Goal: Information Seeking & Learning: Learn about a topic

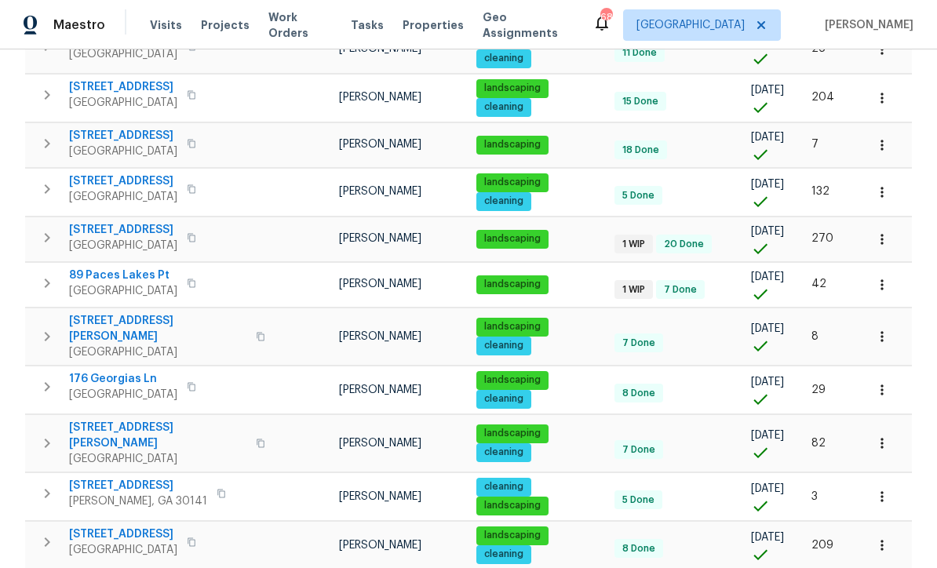
scroll to position [337, 0]
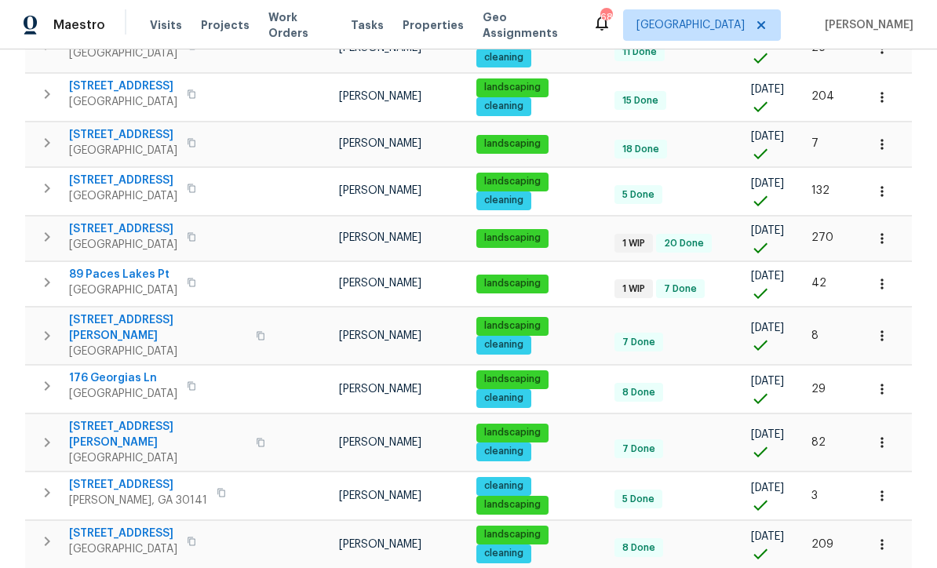
click at [114, 282] on span "89 Paces Lakes Pt" at bounding box center [123, 275] width 108 height 16
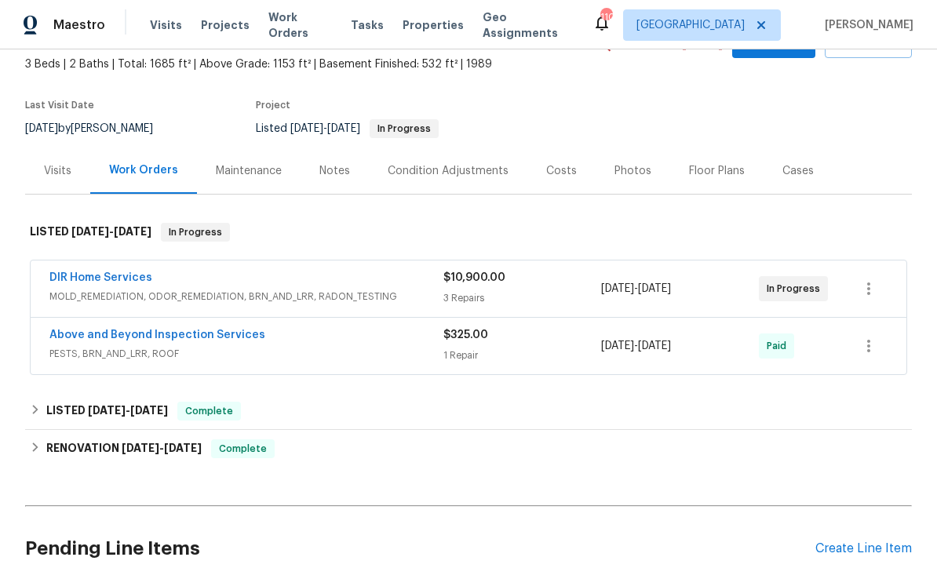
scroll to position [75, 0]
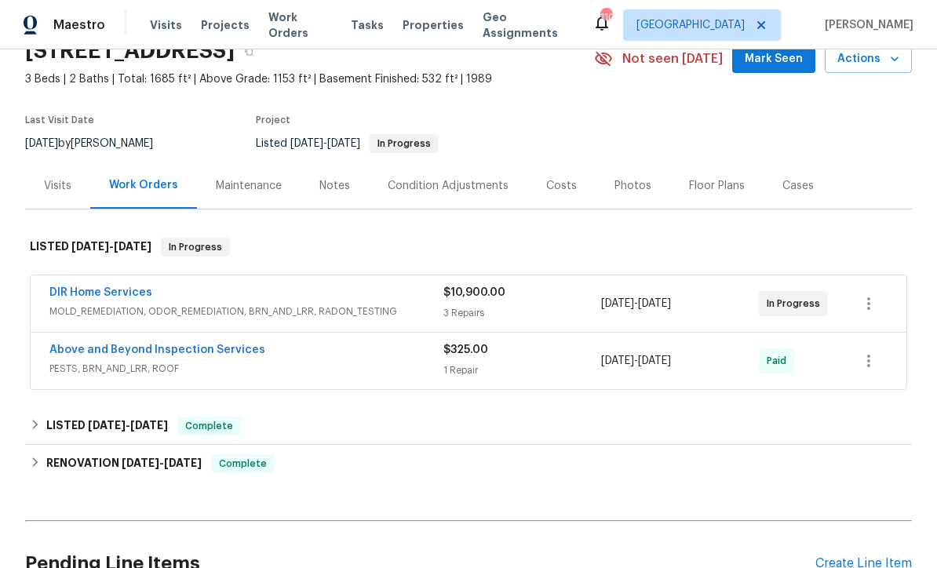
click at [54, 191] on div "Visits" at bounding box center [57, 186] width 27 height 16
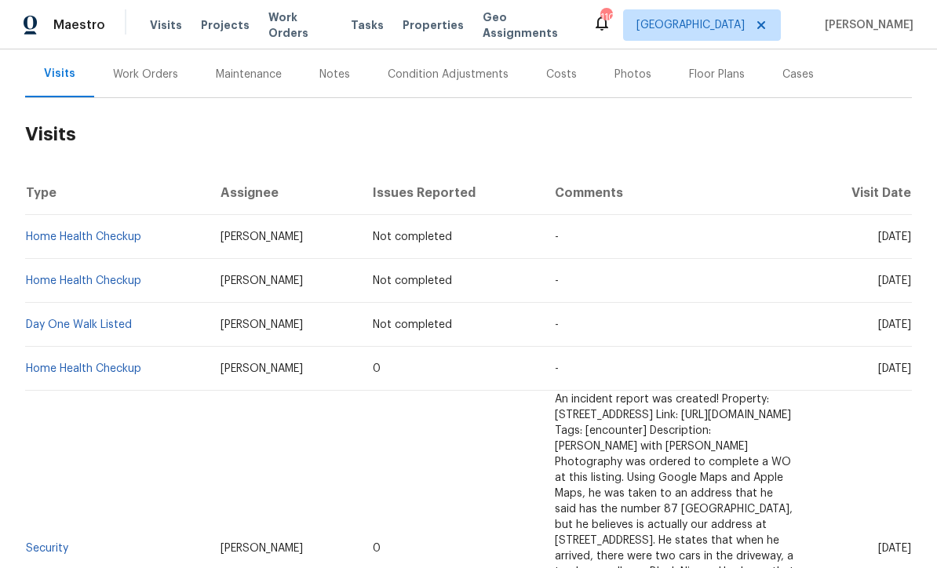
scroll to position [188, 0]
click at [90, 325] on link "Day One Walk Listed" at bounding box center [79, 324] width 106 height 11
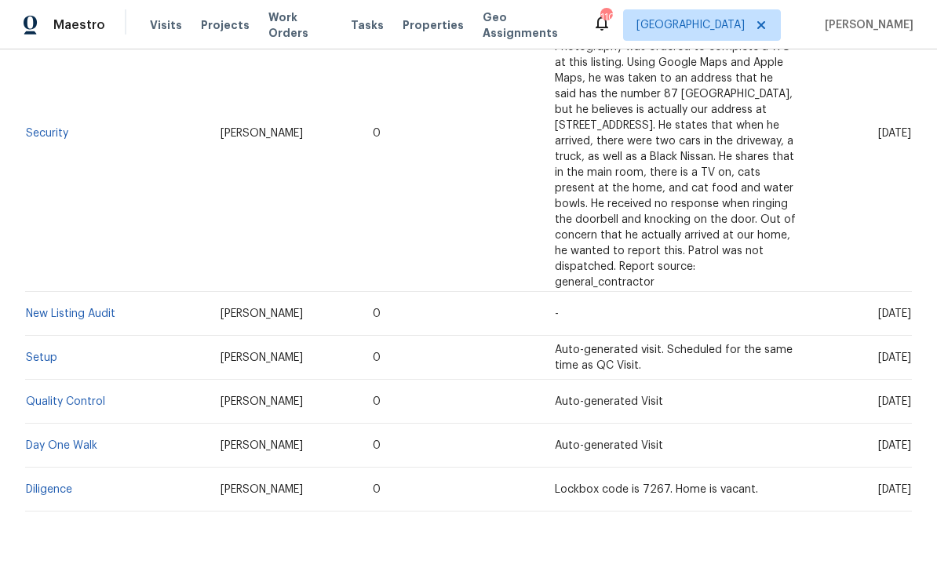
scroll to position [600, 0]
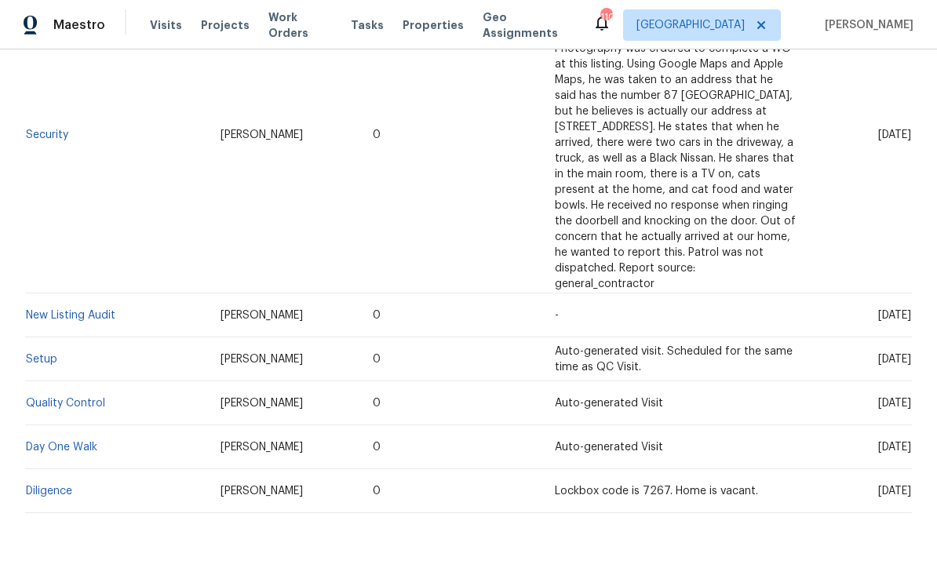
click at [54, 447] on link "Day One Walk" at bounding box center [61, 447] width 71 height 11
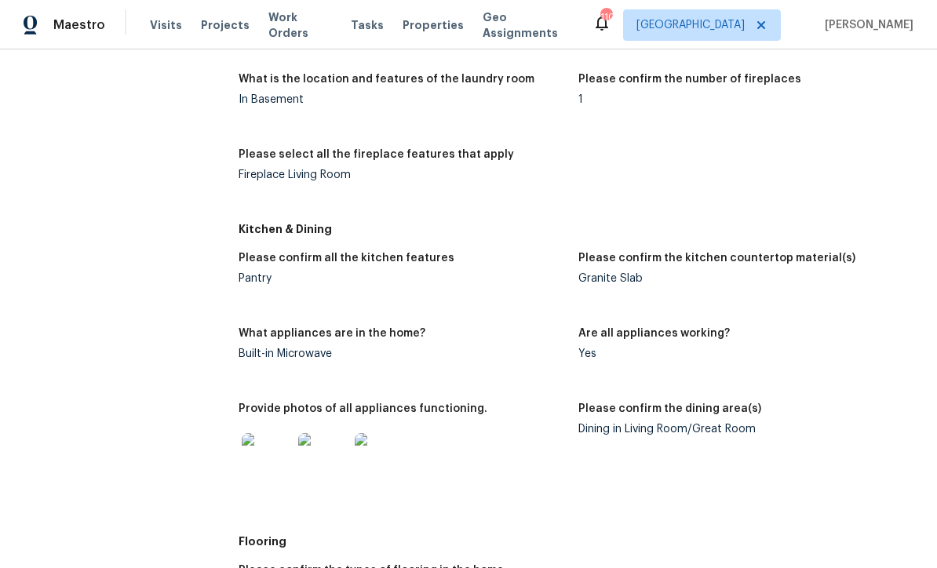
scroll to position [1205, 0]
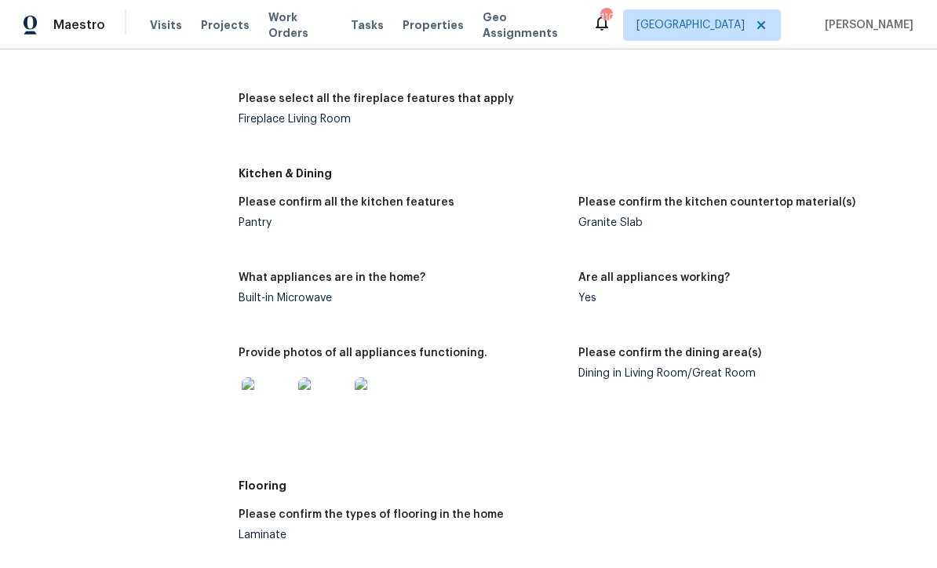
click at [274, 377] on img at bounding box center [267, 402] width 50 height 50
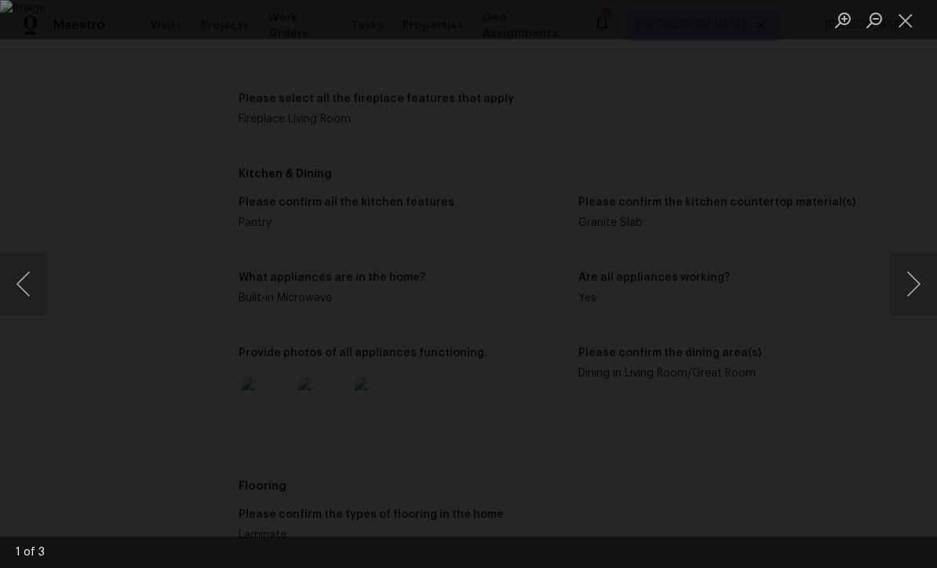
click at [921, 272] on button "Next image" at bounding box center [913, 284] width 47 height 63
click at [911, 279] on button "Next image" at bounding box center [913, 284] width 47 height 63
click at [908, 22] on button "Close lightbox" at bounding box center [905, 19] width 31 height 27
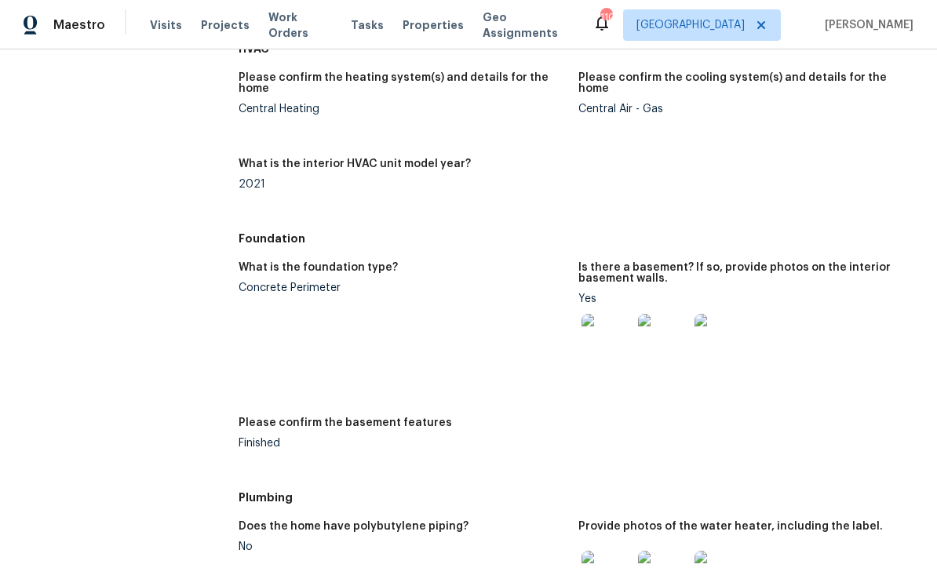
scroll to position [1744, 0]
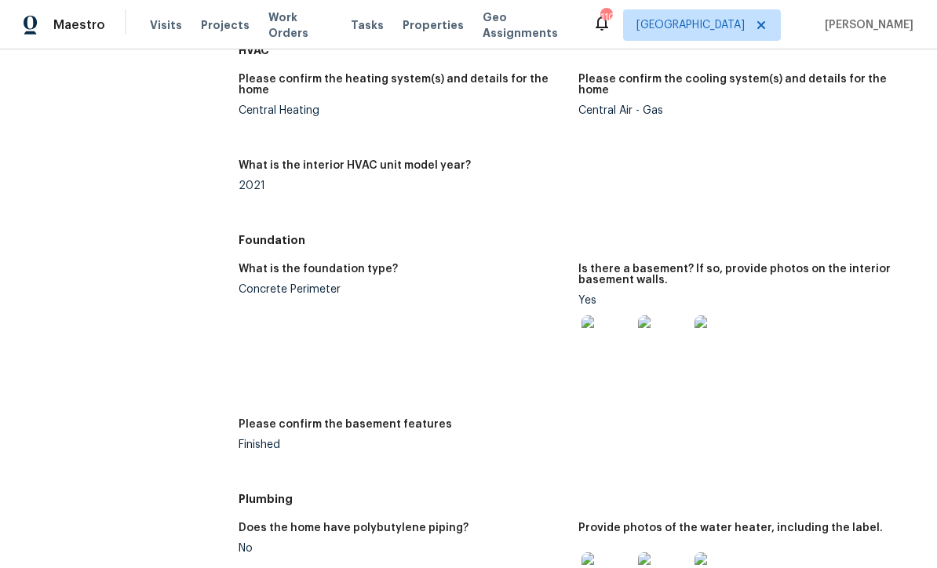
click at [610, 315] on img at bounding box center [606, 340] width 50 height 50
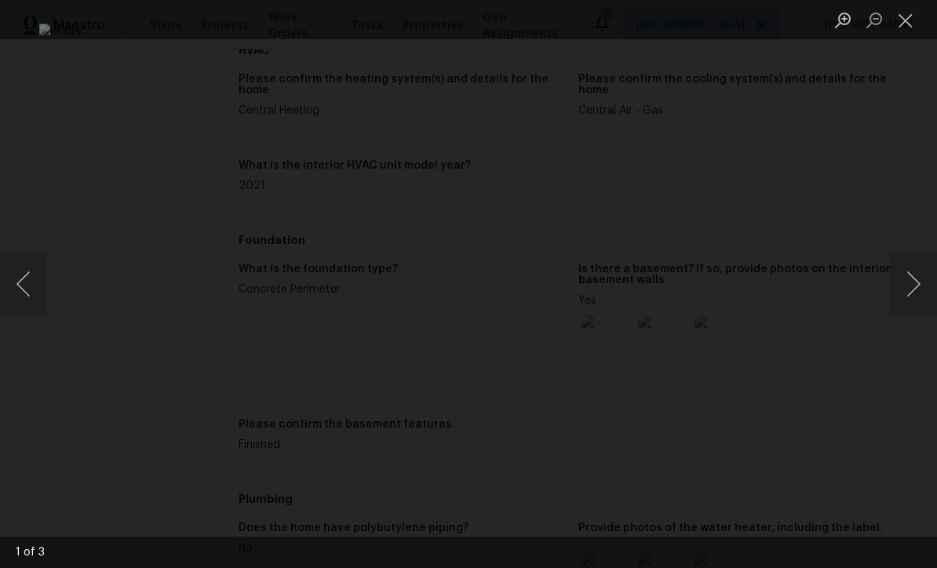
click at [919, 282] on button "Next image" at bounding box center [913, 284] width 47 height 63
click at [916, 279] on button "Next image" at bounding box center [913, 284] width 47 height 63
click at [916, 282] on button "Next image" at bounding box center [913, 284] width 47 height 63
click at [908, 24] on button "Close lightbox" at bounding box center [905, 19] width 31 height 27
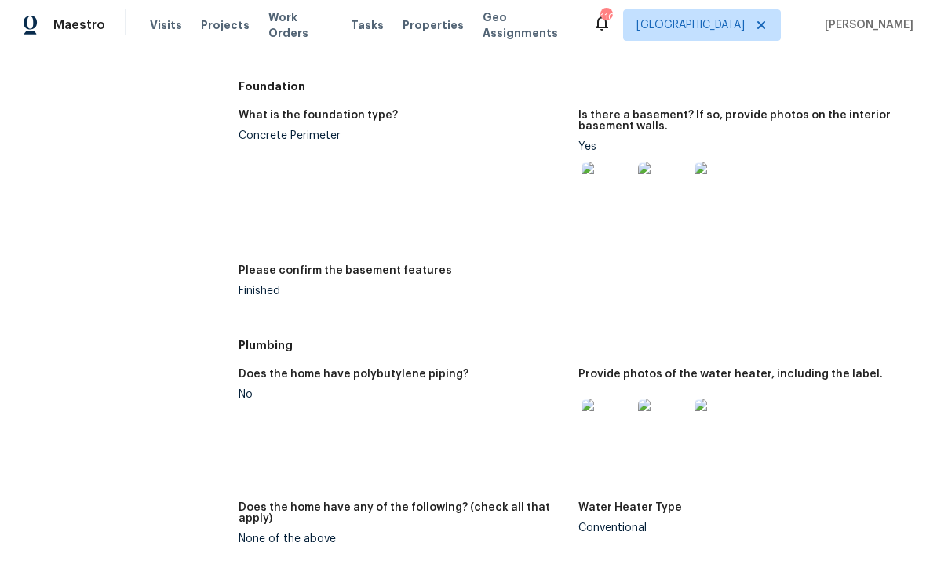
scroll to position [1904, 0]
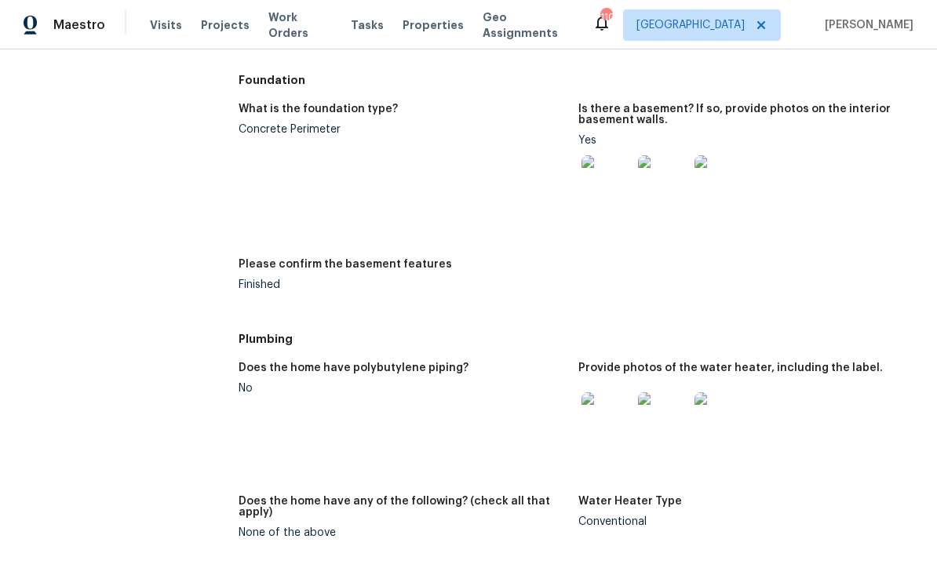
click at [606, 392] on img at bounding box center [606, 417] width 50 height 50
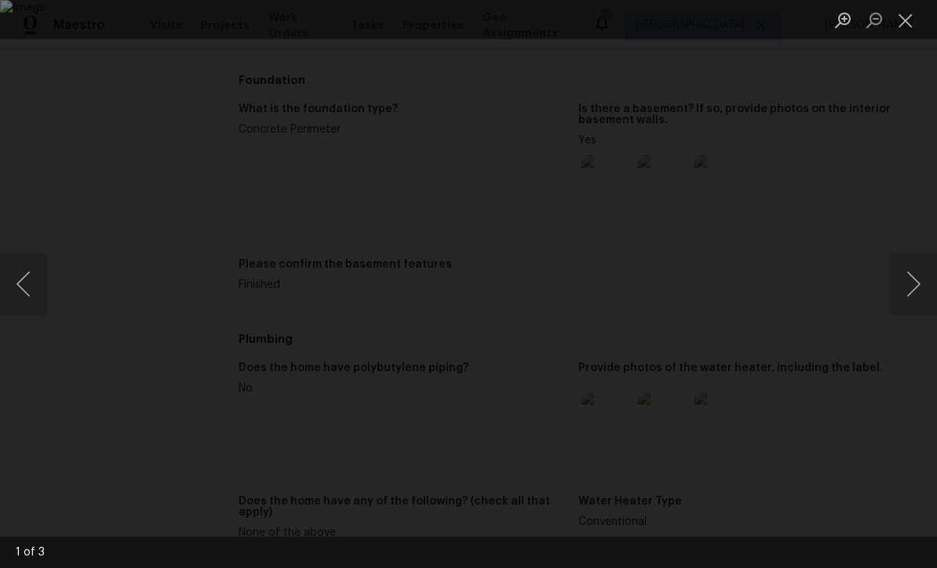
click at [919, 286] on button "Next image" at bounding box center [913, 284] width 47 height 63
click at [31, 289] on button "Previous image" at bounding box center [23, 284] width 47 height 63
click at [919, 282] on button "Next image" at bounding box center [913, 284] width 47 height 63
click at [916, 282] on button "Next image" at bounding box center [913, 284] width 47 height 63
click at [908, 25] on button "Close lightbox" at bounding box center [905, 19] width 31 height 27
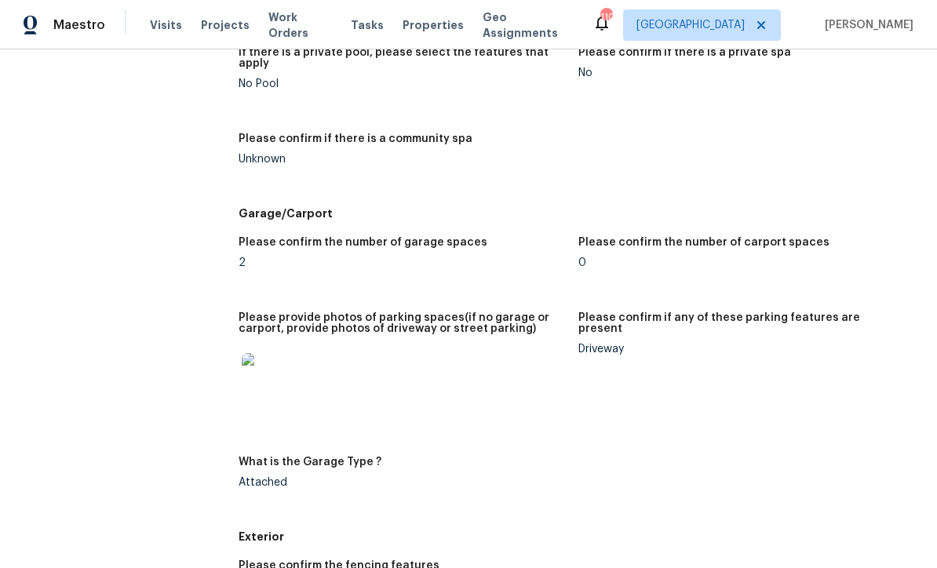
scroll to position [2733, 0]
click at [271, 352] on img at bounding box center [267, 377] width 50 height 50
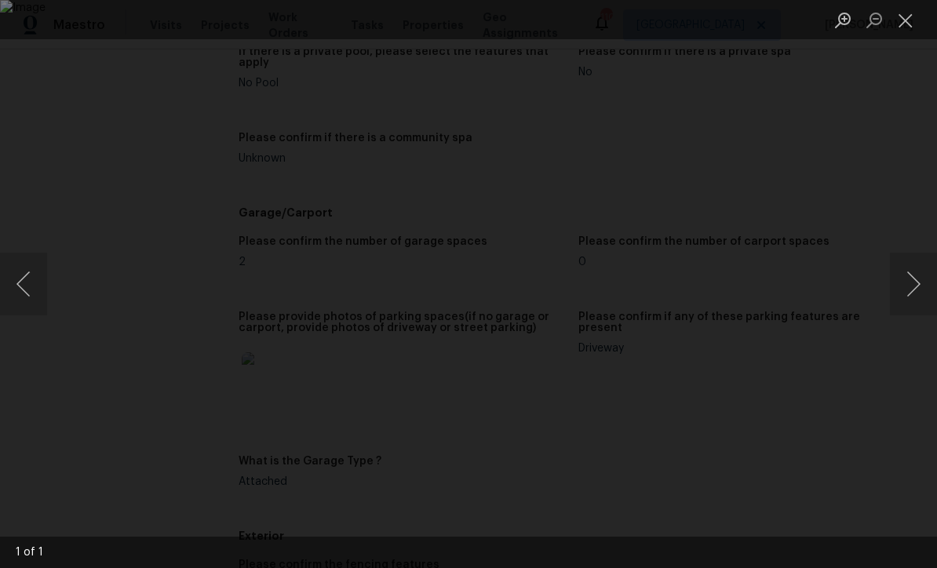
click at [909, 22] on button "Close lightbox" at bounding box center [905, 19] width 31 height 27
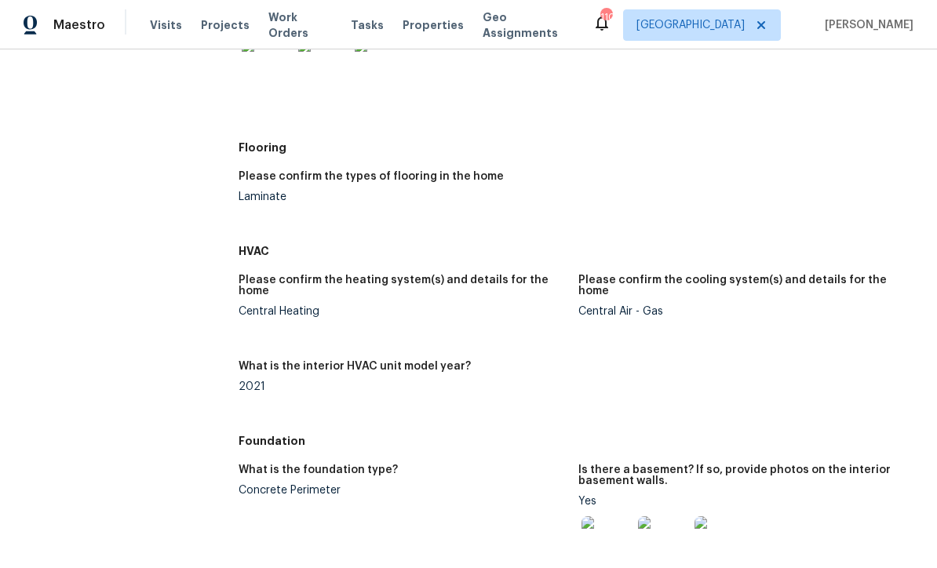
scroll to position [1549, 0]
